Goal: Find specific page/section: Find specific page/section

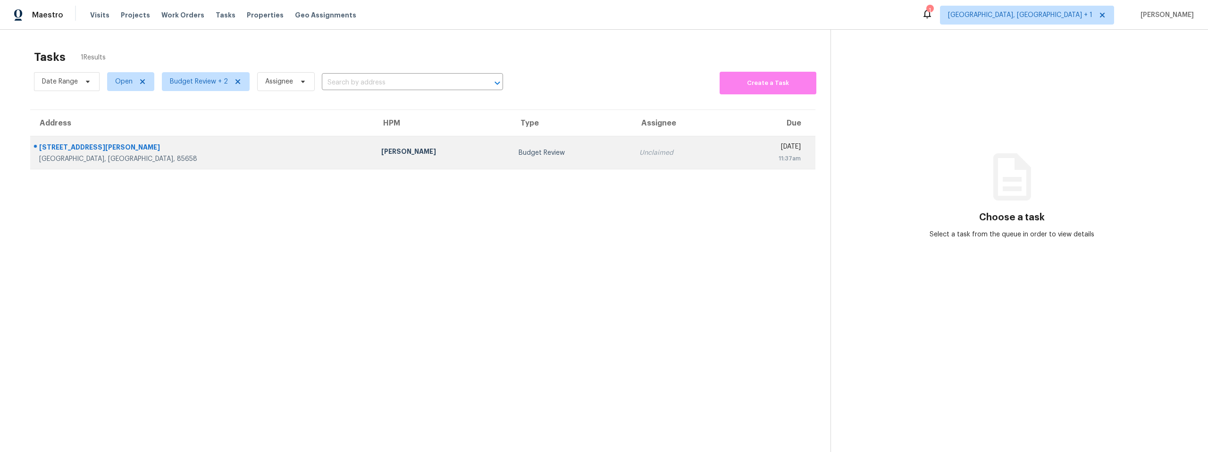
click at [192, 153] on div "[STREET_ADDRESS][PERSON_NAME]" at bounding box center [202, 149] width 327 height 12
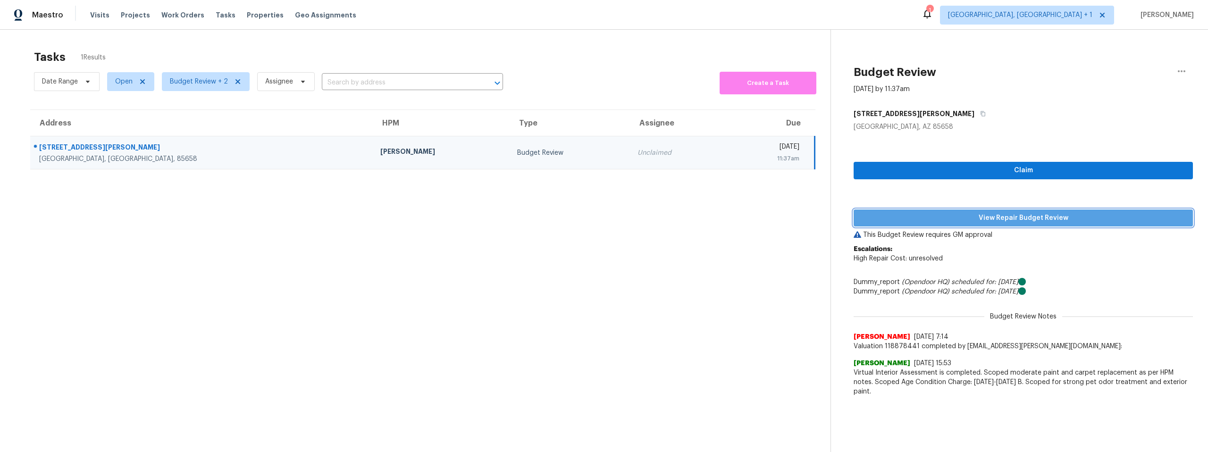
click at [1056, 217] on span "View Repair Budget Review" at bounding box center [1023, 218] width 324 height 12
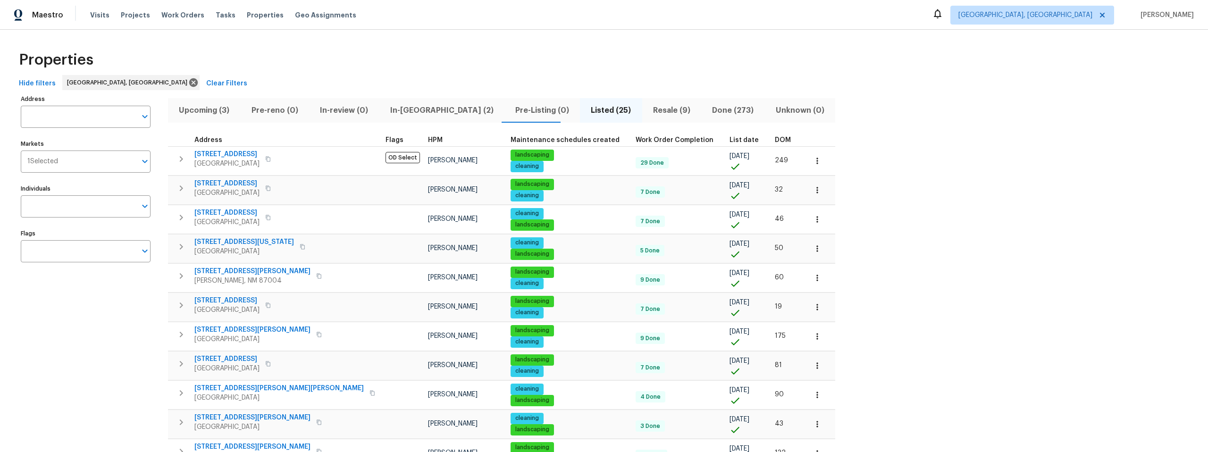
click at [648, 110] on span "Resale (9)" at bounding box center [672, 110] width 48 height 13
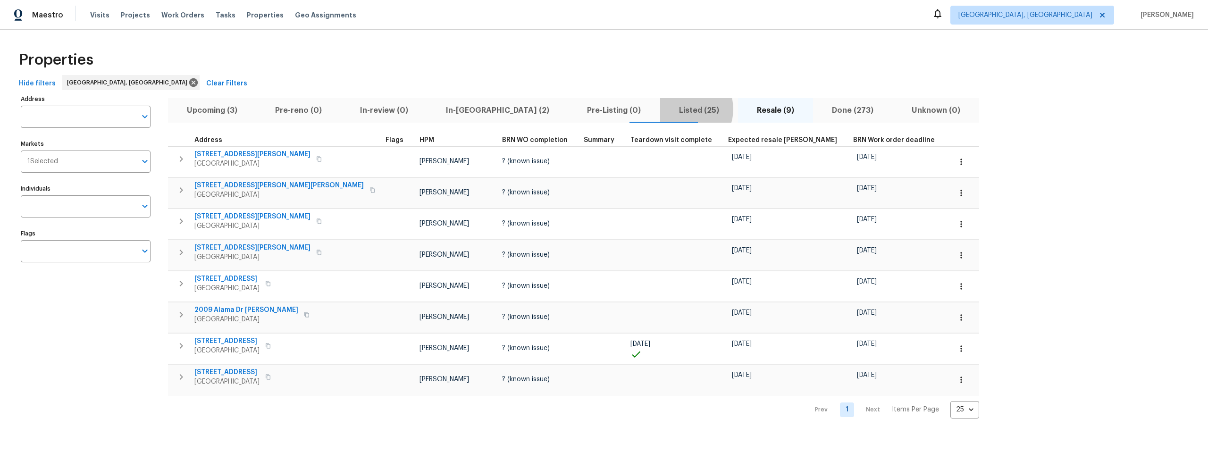
click at [666, 109] on span "Listed (25)" at bounding box center [699, 110] width 67 height 13
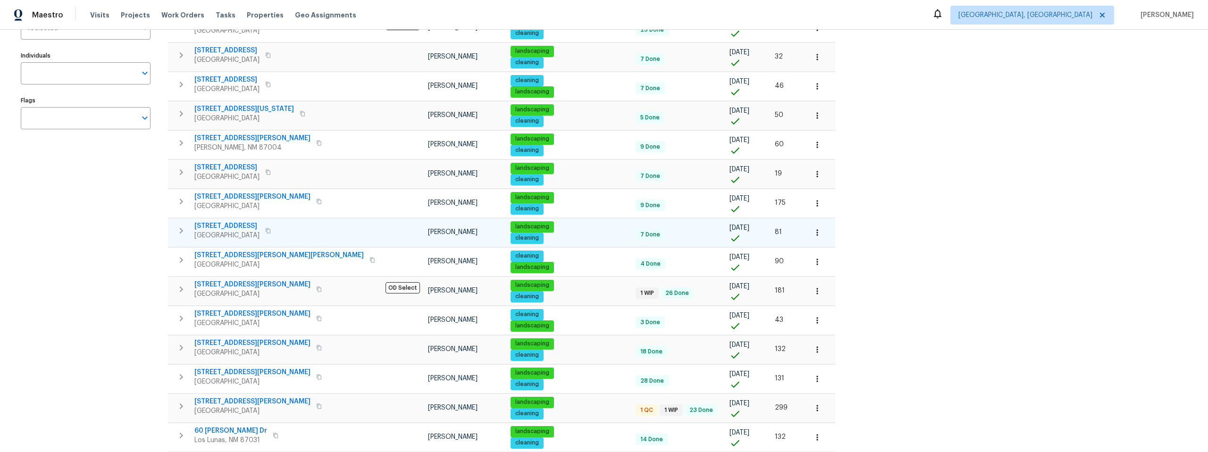
scroll to position [135, 0]
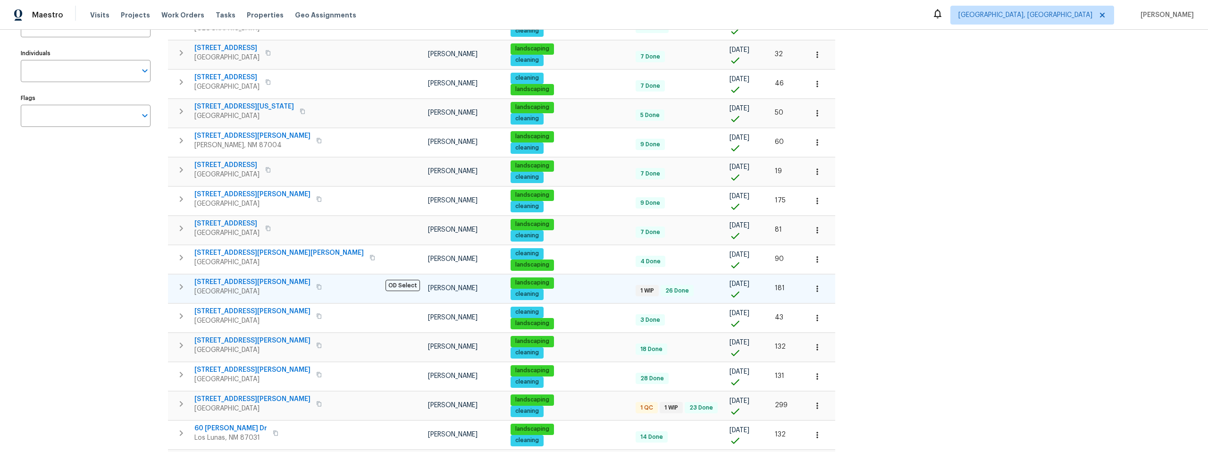
click at [317, 287] on icon "button" at bounding box center [319, 286] width 5 height 5
click at [316, 287] on icon "button" at bounding box center [319, 287] width 6 height 6
